Goal: Transaction & Acquisition: Book appointment/travel/reservation

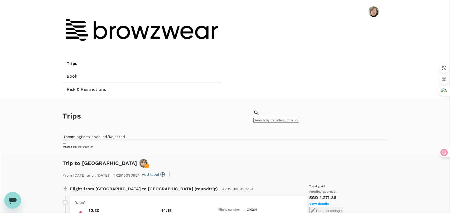
scroll to position [26, 0]
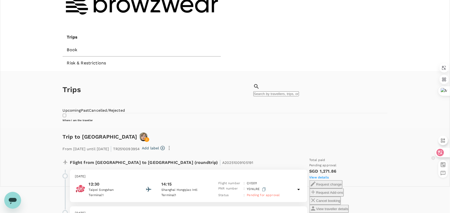
click at [245, 155] on icon at bounding box center [440, 152] width 7 height 7
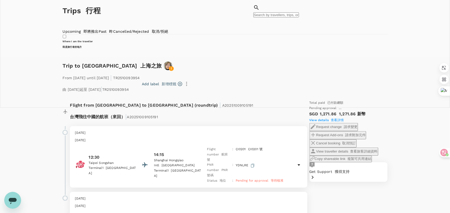
scroll to position [105, 0]
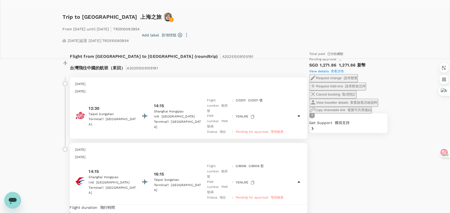
scroll to position [158, 0]
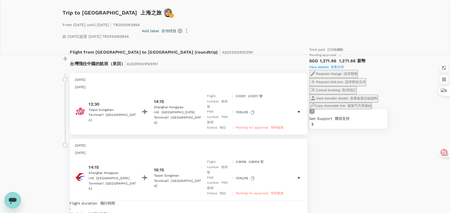
click at [245, 109] on icon at bounding box center [299, 112] width 6 height 6
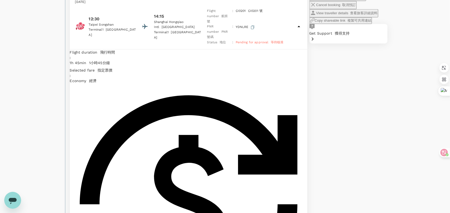
scroll to position [263, 0]
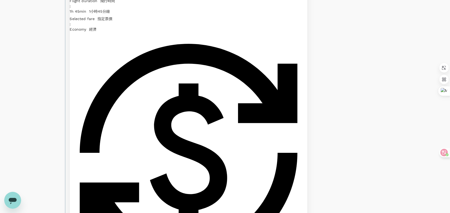
scroll to position [295, 0]
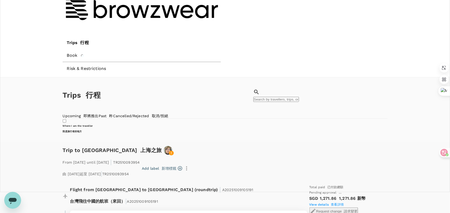
scroll to position [0, 0]
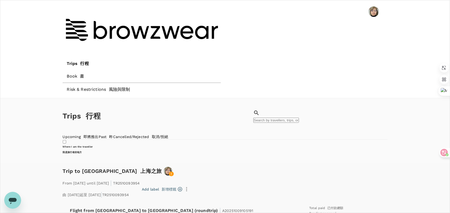
click at [113, 134] on link "Past 昨" at bounding box center [106, 136] width 15 height 4
click at [152, 134] on font at bounding box center [150, 136] width 3 height 4
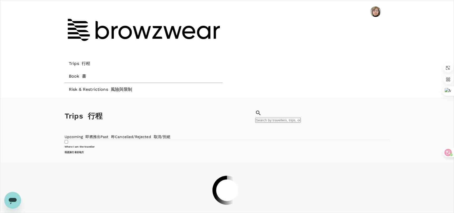
click at [82, 134] on link "Upcoming 即將推出" at bounding box center [83, 136] width 36 height 4
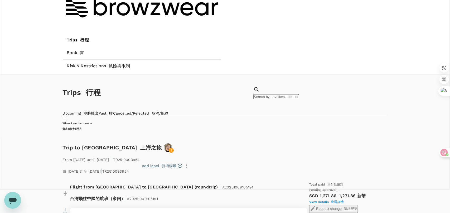
scroll to position [26, 0]
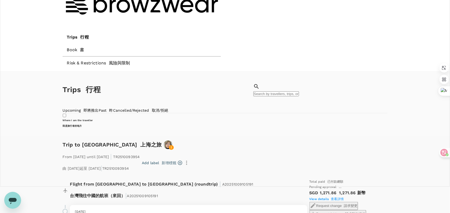
click at [245, 204] on font "請求變更" at bounding box center [351, 206] width 14 height 4
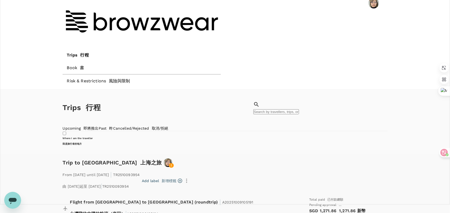
scroll to position [0, 0]
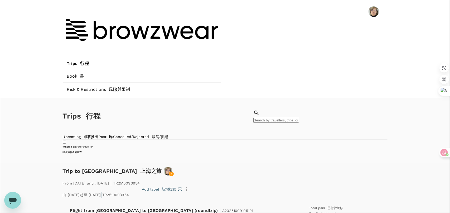
click at [190, 186] on icon "button" at bounding box center [187, 189] width 6 height 6
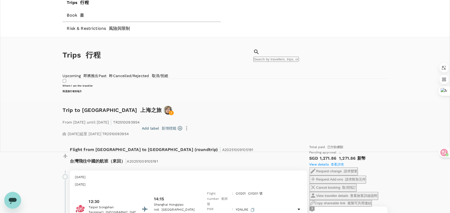
scroll to position [53, 0]
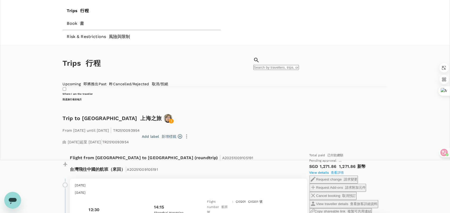
click at [168, 82] on font "取消/拒絕" at bounding box center [160, 84] width 17 height 4
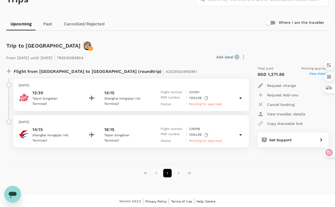
scroll to position [37, 0]
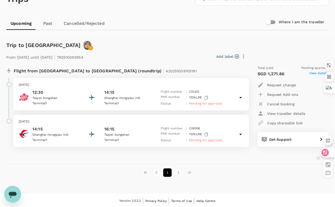
click at [329, 152] on icon at bounding box center [325, 152] width 7 height 7
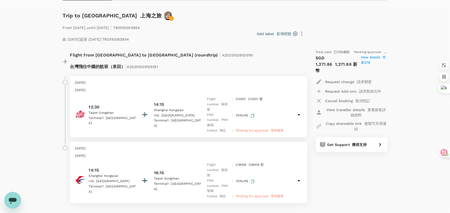
scroll to position [64, 0]
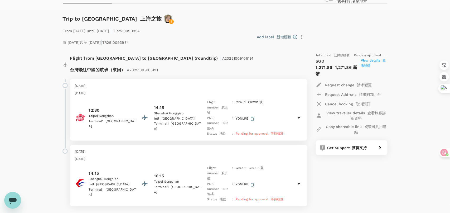
click at [213, 51] on div "Flight from Taiwan to China (roundtrip) | A20251009105191 台灣飛往中國的航班（來回） | A2025…" at bounding box center [182, 64] width 247 height 31
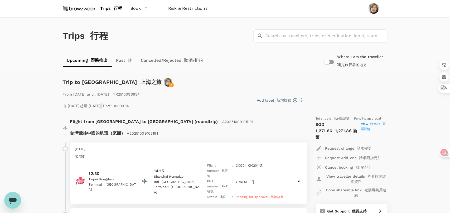
scroll to position [0, 0]
click at [112, 10] on font at bounding box center [112, 8] width 3 height 5
click at [112, 7] on font at bounding box center [112, 8] width 3 height 5
click at [121, 7] on font "行程" at bounding box center [118, 8] width 8 height 5
click at [139, 5] on link "Book 書" at bounding box center [139, 9] width 26 height 18
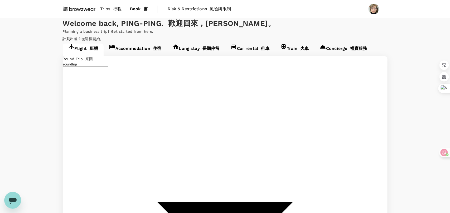
type input "Taipei Songshan (TSA)"
type input "Shanghai Hongqiao Intl (SHA)"
type input "Taipei Songshan (TSA)"
type input "Shanghai Hongqiao Intl (SHA)"
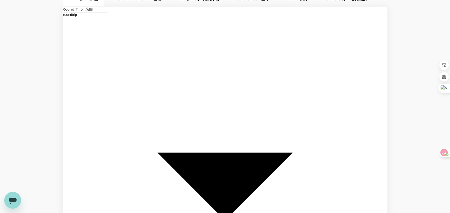
scroll to position [53, 0]
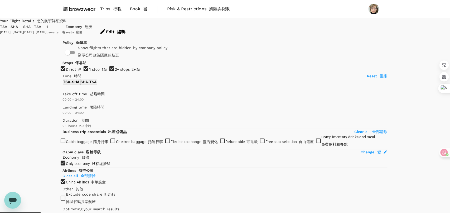
type input "715"
checkbox input "false"
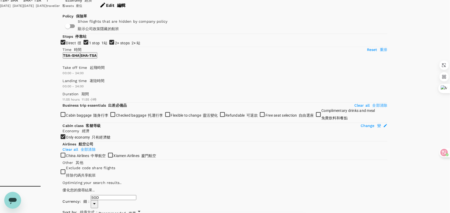
scroll to position [53, 0]
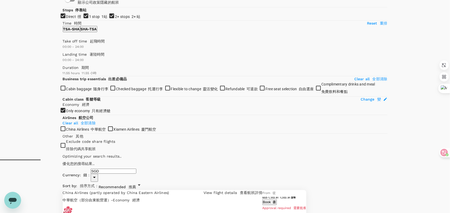
type input "1385"
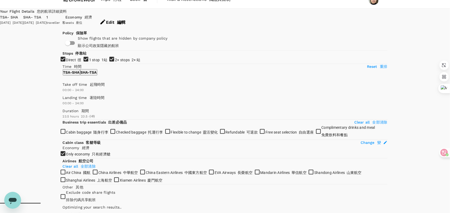
scroll to position [0, 0]
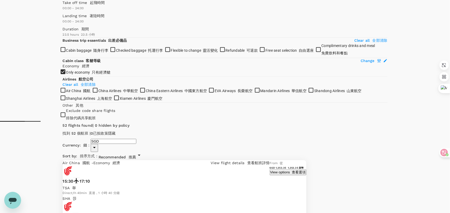
scroll to position [89, 0]
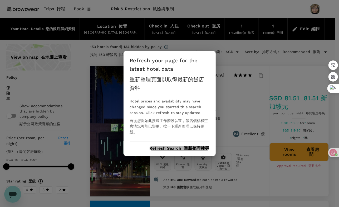
click at [198, 149] on font "重新整理搜尋" at bounding box center [196, 148] width 25 height 5
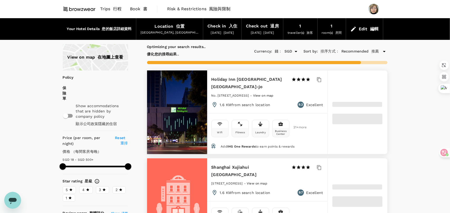
type input "18.47"
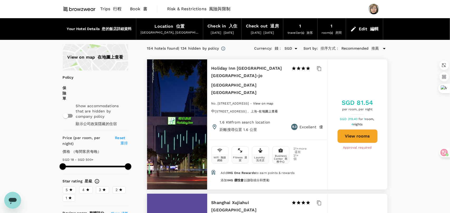
click at [99, 187] on span "3" at bounding box center [100, 190] width 2 height 6
click at [0, 0] on input "3" at bounding box center [0, 0] width 0 height 0
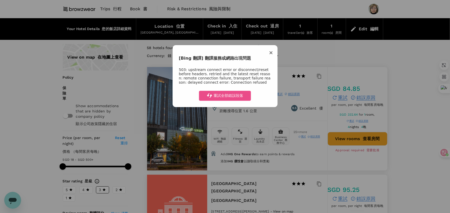
click at [272, 52] on span "×" at bounding box center [271, 52] width 4 height 6
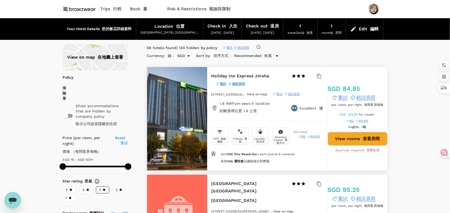
click at [209, 31] on font at bounding box center [210, 33] width 2 height 4
click at [176, 27] on font "位置" at bounding box center [180, 26] width 8 height 5
click at [209, 33] on font at bounding box center [210, 33] width 2 height 4
click at [176, 26] on font "位置" at bounding box center [180, 26] width 8 height 5
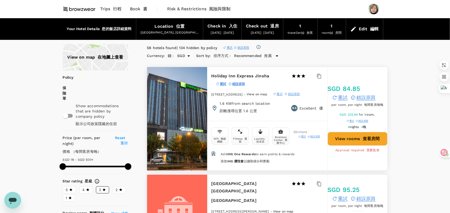
click at [339, 25] on div "Edit 編輯" at bounding box center [369, 28] width 20 height 7
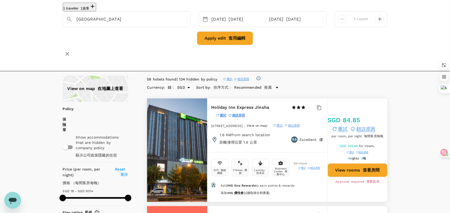
scroll to position [26, 0]
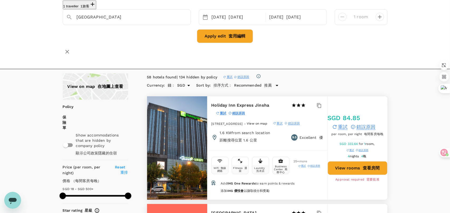
click at [102, 73] on div "View on map 在地圖上查看" at bounding box center [95, 86] width 65 height 26
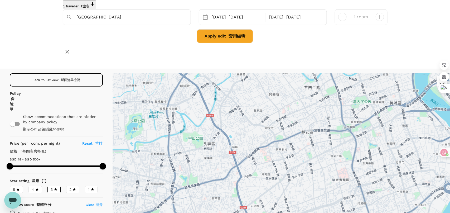
drag, startPoint x: 249, startPoint y: 155, endPoint x: 376, endPoint y: 126, distance: 130.8
click at [339, 126] on div at bounding box center [282, 153] width 338 height 160
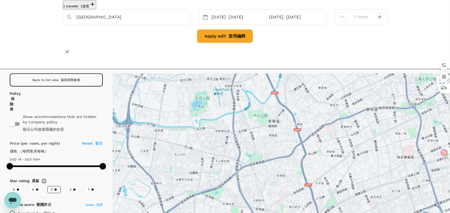
drag, startPoint x: 285, startPoint y: 141, endPoint x: 351, endPoint y: 118, distance: 69.5
click at [339, 118] on div at bounding box center [282, 153] width 338 height 160
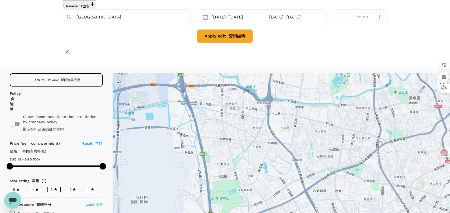
drag, startPoint x: 292, startPoint y: 136, endPoint x: 433, endPoint y: 113, distance: 143.2
click at [339, 113] on div at bounding box center [282, 153] width 338 height 160
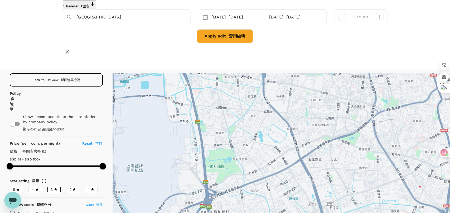
drag, startPoint x: 279, startPoint y: 145, endPoint x: 274, endPoint y: 109, distance: 36.4
click at [274, 109] on div at bounding box center [282, 153] width 338 height 160
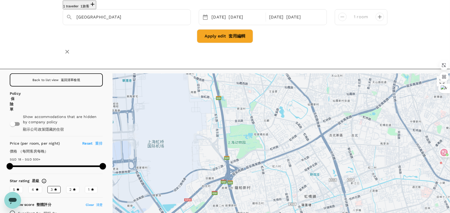
drag, startPoint x: 247, startPoint y: 145, endPoint x: 268, endPoint y: 127, distance: 27.5
click at [268, 127] on div at bounding box center [282, 153] width 338 height 160
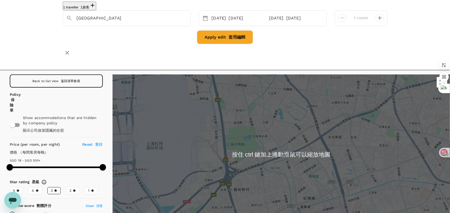
scroll to position [26, 0]
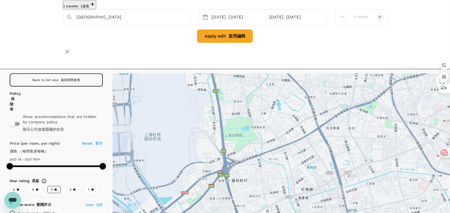
drag, startPoint x: 267, startPoint y: 158, endPoint x: 265, endPoint y: 149, distance: 8.8
click at [265, 149] on div at bounding box center [282, 153] width 338 height 160
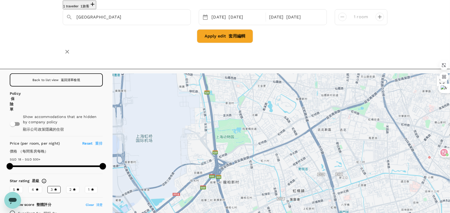
drag, startPoint x: 274, startPoint y: 156, endPoint x: 265, endPoint y: 157, distance: 9.1
click at [265, 157] on div at bounding box center [282, 153] width 338 height 160
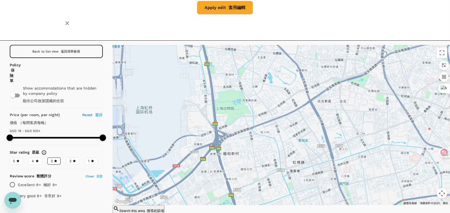
scroll to position [57, 0]
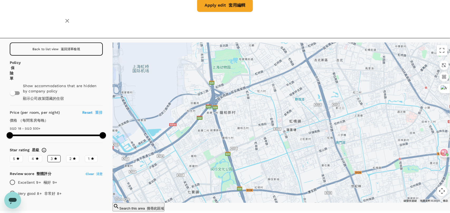
drag, startPoint x: 262, startPoint y: 93, endPoint x: 259, endPoint y: 54, distance: 39.4
click at [259, 54] on div at bounding box center [282, 122] width 338 height 160
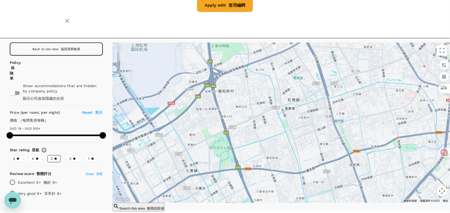
drag, startPoint x: 290, startPoint y: 121, endPoint x: 288, endPoint y: 99, distance: 21.9
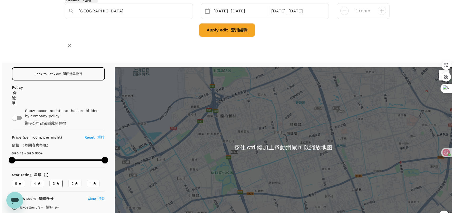
scroll to position [31, 0]
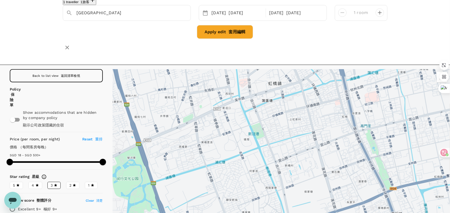
drag, startPoint x: 300, startPoint y: 132, endPoint x: 288, endPoint y: 104, distance: 30.4
click at [288, 104] on div at bounding box center [282, 149] width 338 height 160
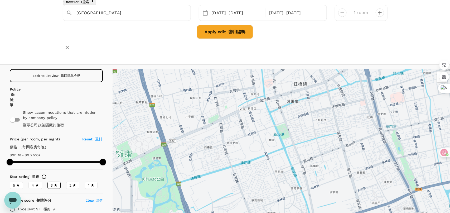
drag, startPoint x: 310, startPoint y: 175, endPoint x: 336, endPoint y: 175, distance: 25.8
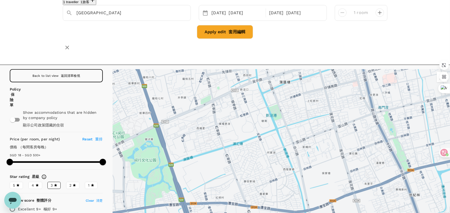
drag, startPoint x: 325, startPoint y: 172, endPoint x: 318, endPoint y: 152, distance: 21.0
click at [32, 182] on span "4" at bounding box center [33, 185] width 2 height 6
click at [0, 0] on input "4" at bounding box center [0, 0] width 0 height 0
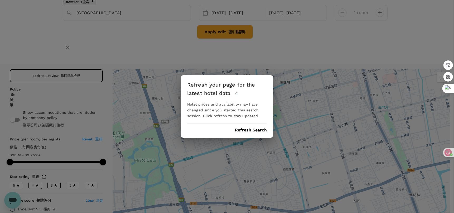
scroll to position [0, 0]
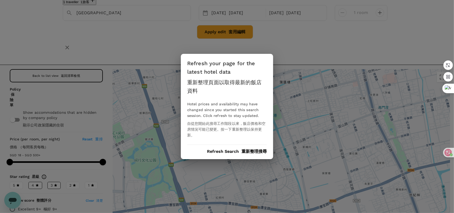
click at [284, 44] on div "Refresh your page for the latest hotel data 重新整理頁面以取得最新的飯店資料 Hotel prices and a…" at bounding box center [227, 106] width 454 height 213
click at [252, 151] on font "重新整理搜尋" at bounding box center [254, 151] width 25 height 5
drag, startPoint x: 12, startPoint y: 174, endPoint x: 18, endPoint y: 172, distance: 6.1
click at [12, 175] on div "Refresh your page for the latest hotel data 重新整理頁面以取得最新的飯店資料 Hotel prices and a…" at bounding box center [227, 106] width 454 height 213
click at [18, 172] on div "Refresh your page for the latest hotel data 重新整理頁面以取得最新的飯店資料 Hotel prices and a…" at bounding box center [227, 106] width 454 height 213
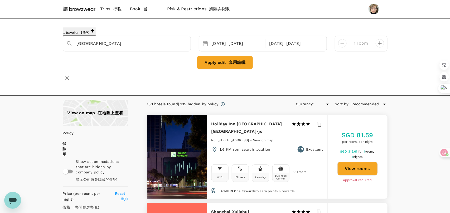
type input "18.48"
type input "SGD"
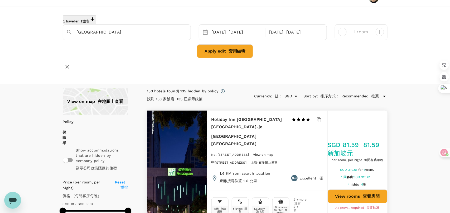
scroll to position [26, 0]
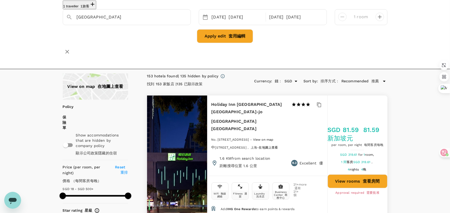
click at [79, 73] on div "View on map 在地圖上查看" at bounding box center [95, 86] width 65 height 26
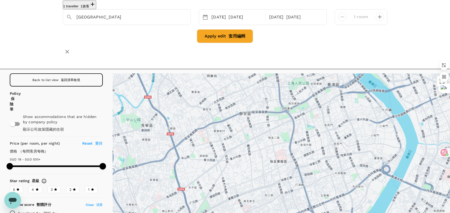
drag, startPoint x: 234, startPoint y: 154, endPoint x: 300, endPoint y: 107, distance: 80.5
click at [300, 107] on div at bounding box center [282, 153] width 338 height 160
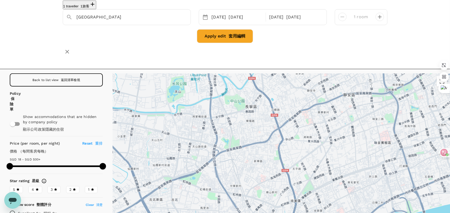
drag, startPoint x: 224, startPoint y: 158, endPoint x: 323, endPoint y: 139, distance: 100.3
click at [330, 139] on div at bounding box center [282, 153] width 338 height 160
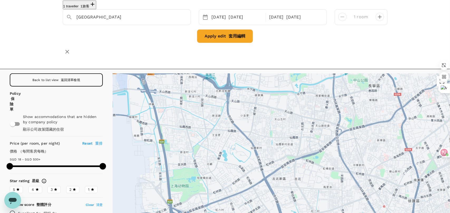
drag, startPoint x: 302, startPoint y: 142, endPoint x: 283, endPoint y: 166, distance: 31.1
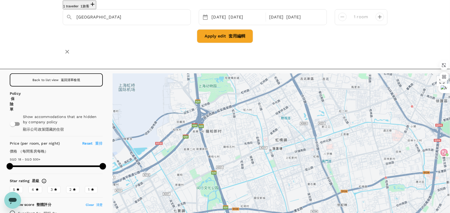
drag, startPoint x: 243, startPoint y: 179, endPoint x: 269, endPoint y: 79, distance: 103.3
click at [269, 79] on div at bounding box center [282, 153] width 338 height 160
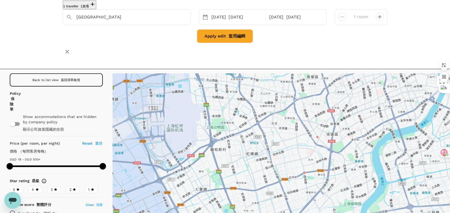
drag, startPoint x: 260, startPoint y: 137, endPoint x: 239, endPoint y: 148, distance: 22.9
click at [239, 148] on div at bounding box center [282, 153] width 338 height 160
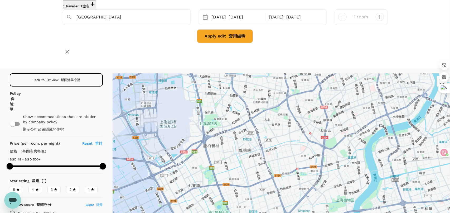
drag, startPoint x: 268, startPoint y: 153, endPoint x: 260, endPoint y: 149, distance: 9.0
click at [260, 149] on div at bounding box center [282, 153] width 338 height 160
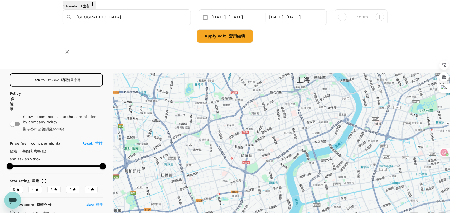
drag, startPoint x: 257, startPoint y: 152, endPoint x: 178, endPoint y: 177, distance: 83.0
click at [178, 177] on div at bounding box center [282, 153] width 338 height 160
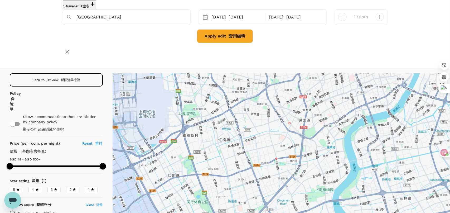
drag, startPoint x: 196, startPoint y: 171, endPoint x: 255, endPoint y: 134, distance: 69.4
click at [255, 134] on div at bounding box center [282, 153] width 338 height 160
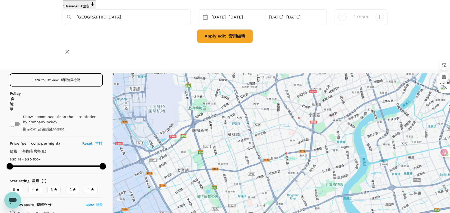
drag, startPoint x: 232, startPoint y: 152, endPoint x: 242, endPoint y: 147, distance: 11.7
click at [242, 147] on div at bounding box center [282, 153] width 338 height 160
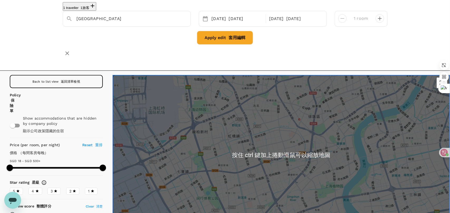
scroll to position [26, 0]
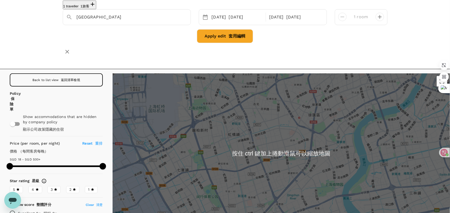
click at [240, 153] on div at bounding box center [282, 153] width 338 height 160
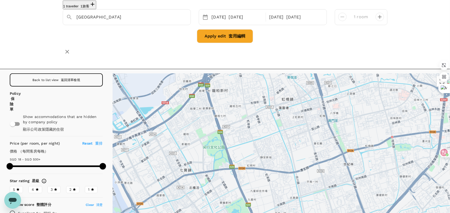
drag, startPoint x: 236, startPoint y: 153, endPoint x: 297, endPoint y: 148, distance: 60.9
click at [297, 148] on div at bounding box center [282, 153] width 338 height 160
click at [232, 157] on div at bounding box center [282, 153] width 338 height 160
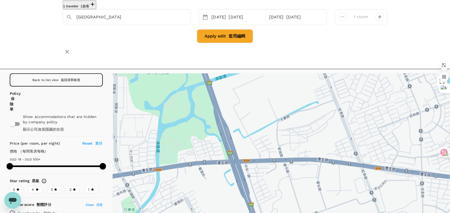
click at [231, 143] on div at bounding box center [282, 153] width 338 height 160
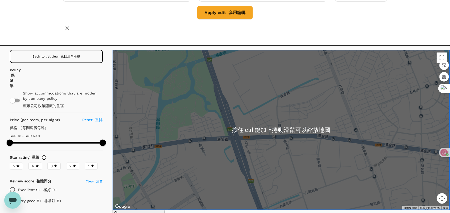
scroll to position [53, 0]
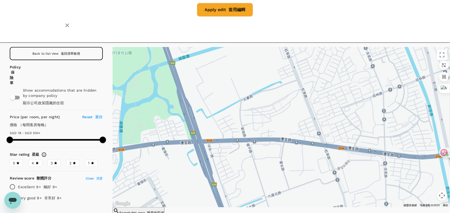
drag, startPoint x: 288, startPoint y: 148, endPoint x: 251, endPoint y: 154, distance: 38.0
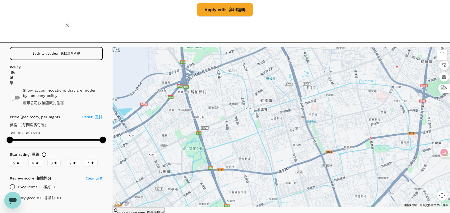
drag, startPoint x: 268, startPoint y: 135, endPoint x: 240, endPoint y: 148, distance: 31.3
click at [240, 148] on div at bounding box center [282, 127] width 338 height 160
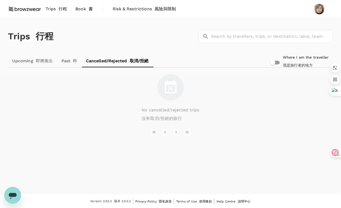
drag, startPoint x: 97, startPoint y: 38, endPoint x: 163, endPoint y: 1, distance: 75.2
click at [97, 38] on div "Trips 行程 ​ ​" at bounding box center [169, 35] width 327 height 38
